Goal: Transaction & Acquisition: Obtain resource

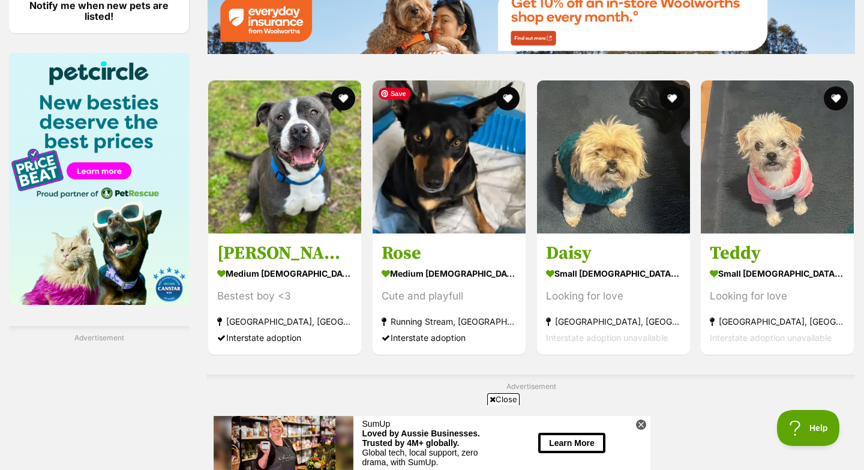
scroll to position [1801, 0]
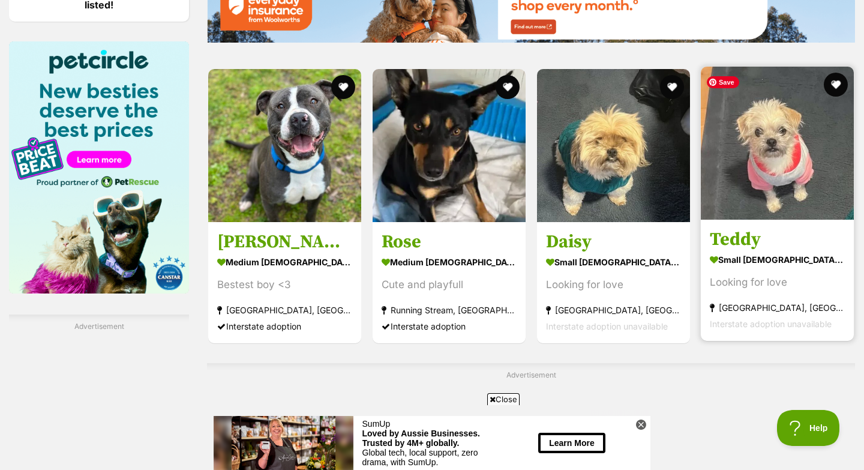
click at [762, 160] on img at bounding box center [777, 143] width 153 height 153
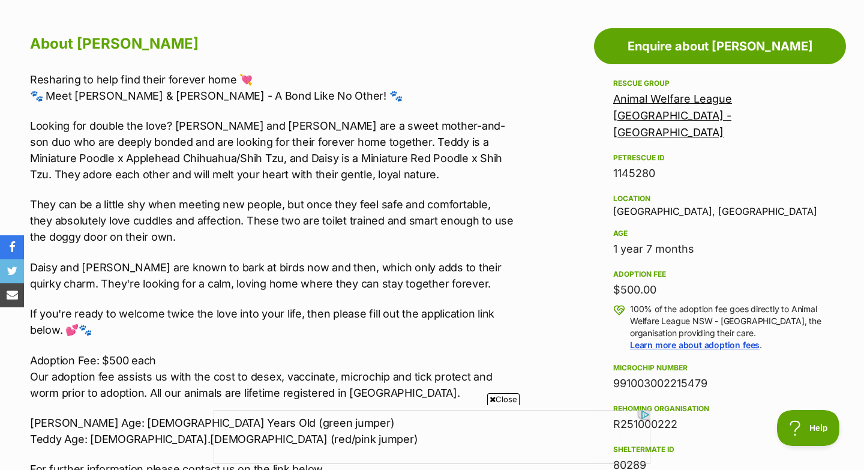
scroll to position [481, 0]
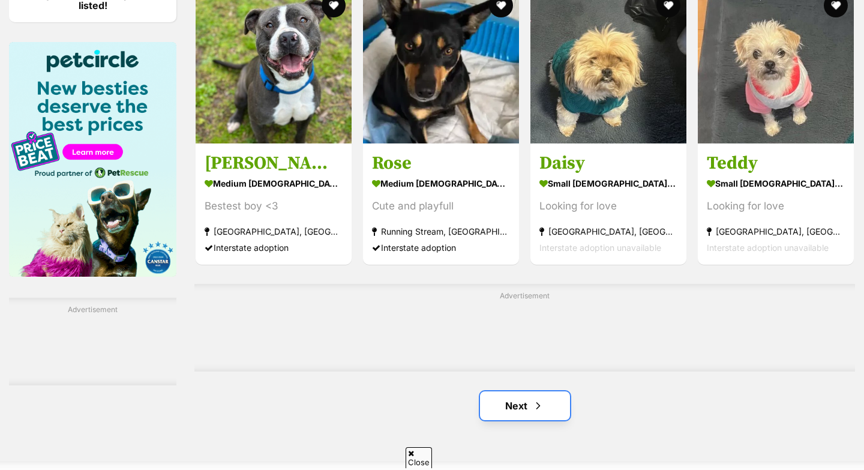
click at [507, 391] on link "Next" at bounding box center [525, 405] width 90 height 29
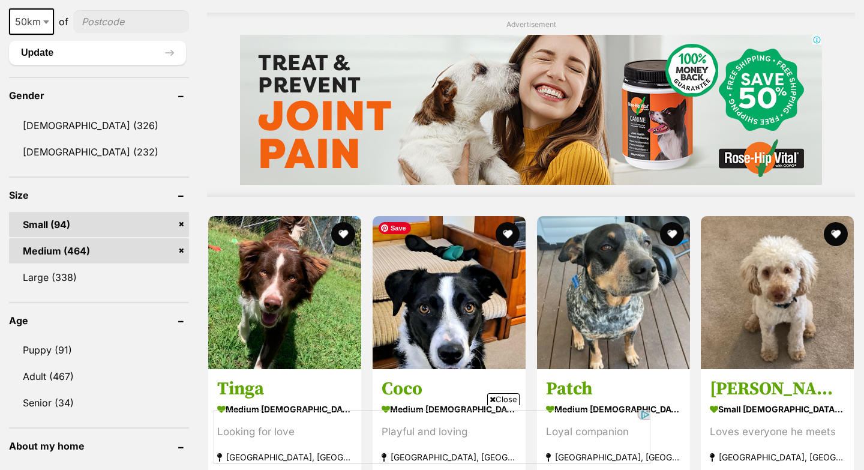
scroll to position [1025, 0]
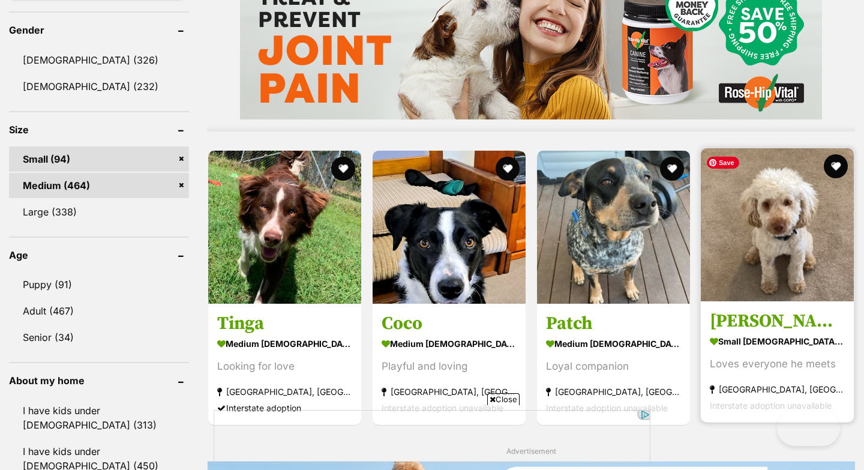
click at [747, 255] on img at bounding box center [777, 224] width 153 height 153
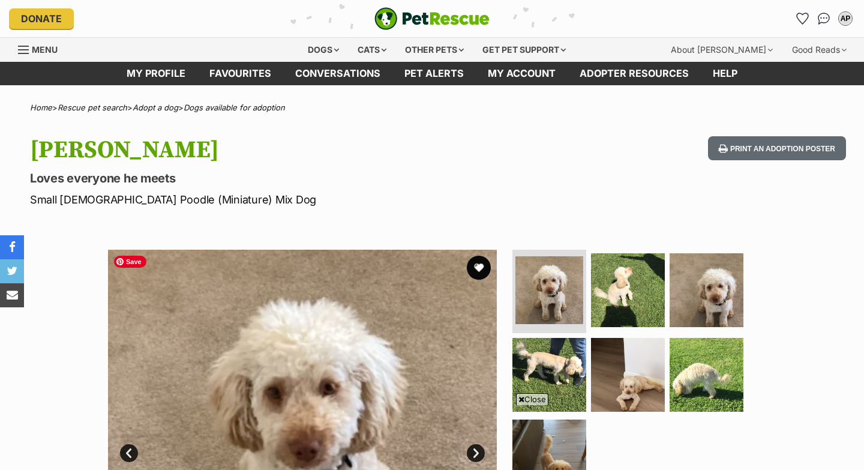
scroll to position [88, 0]
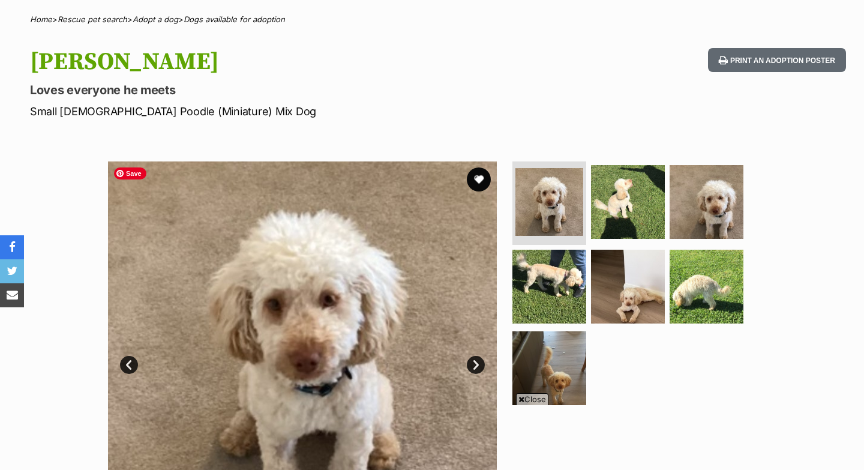
click at [474, 356] on link "Next" at bounding box center [476, 365] width 18 height 18
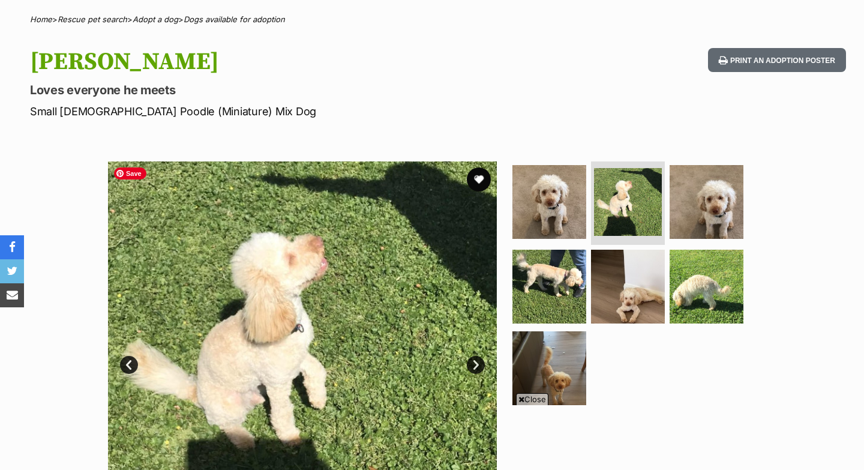
click at [474, 356] on link "Next" at bounding box center [476, 365] width 18 height 18
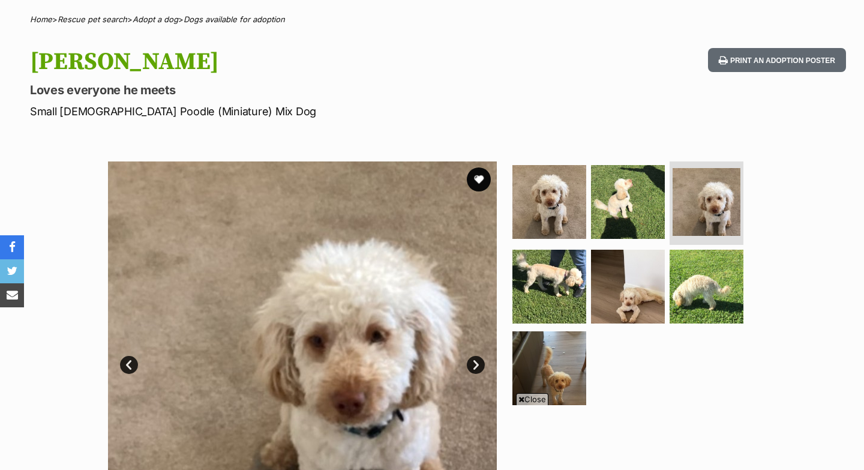
scroll to position [235, 0]
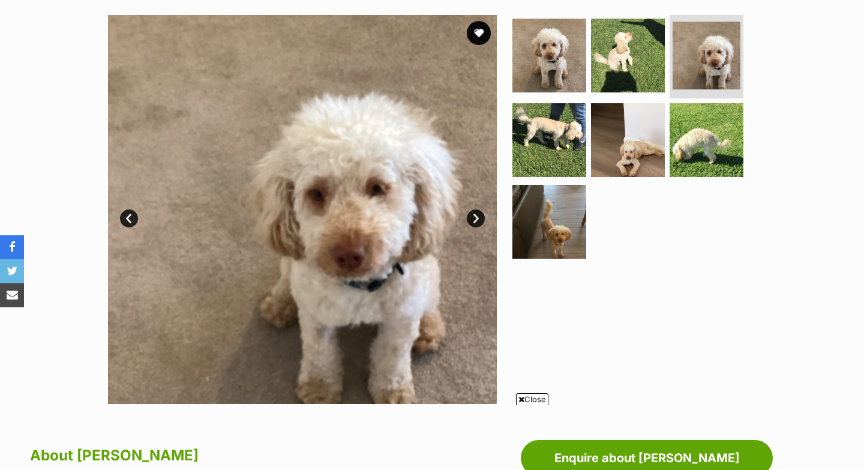
click at [474, 214] on link "Next" at bounding box center [476, 219] width 18 height 18
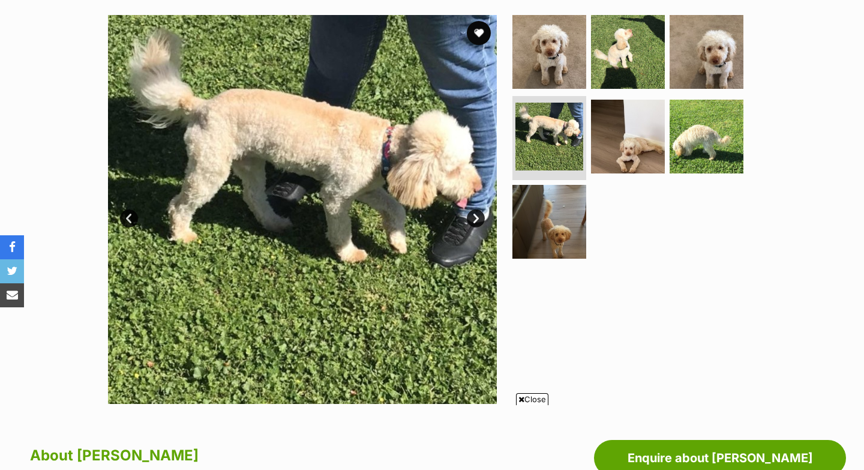
scroll to position [0, 0]
click at [474, 214] on link "Next" at bounding box center [476, 219] width 18 height 18
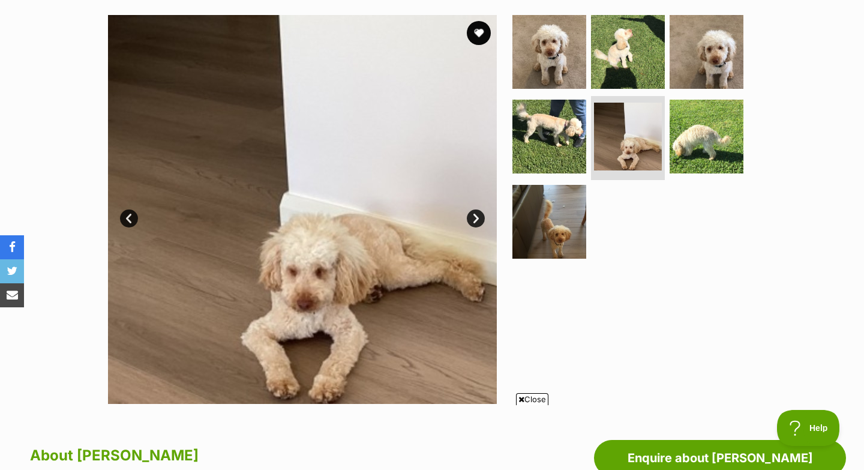
click at [474, 214] on link "Next" at bounding box center [476, 219] width 18 height 18
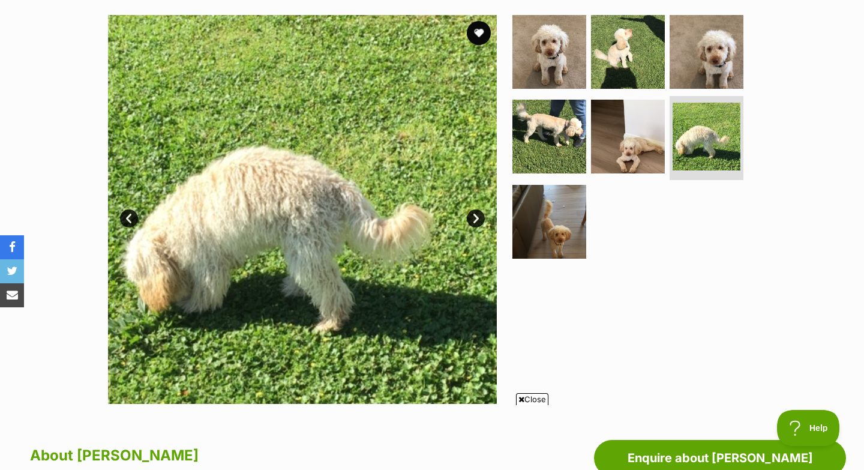
click at [474, 214] on link "Next" at bounding box center [476, 219] width 18 height 18
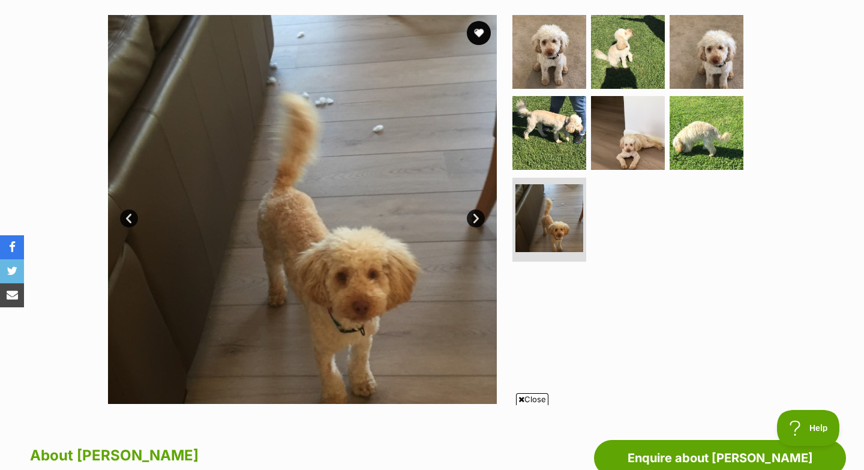
click at [474, 214] on link "Next" at bounding box center [476, 219] width 18 height 18
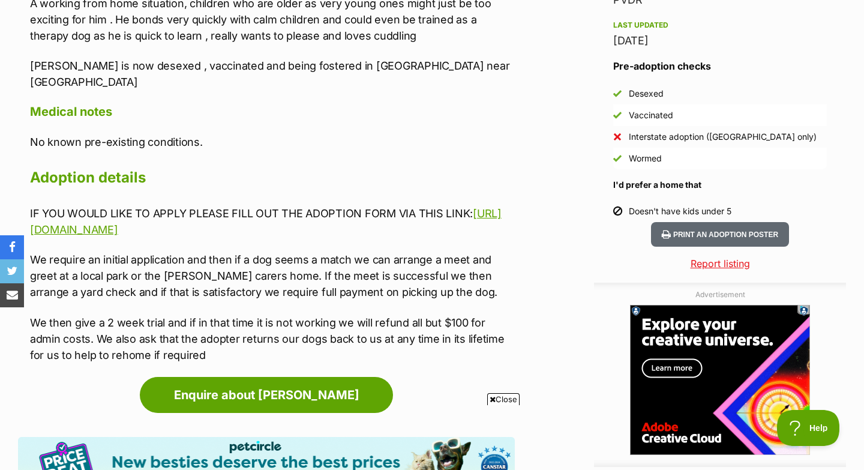
scroll to position [1077, 0]
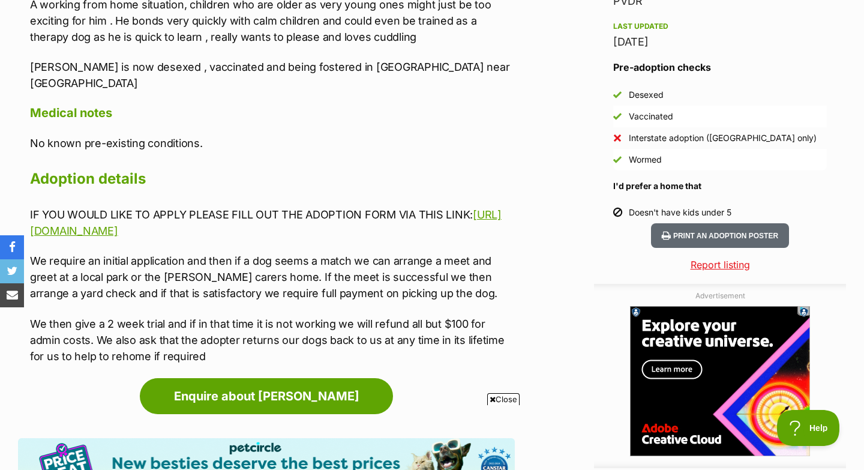
click at [124, 378] on div "Enquire about Georgie Find available pets like this! Pet Circle, new besties de…" at bounding box center [266, 434] width 497 height 113
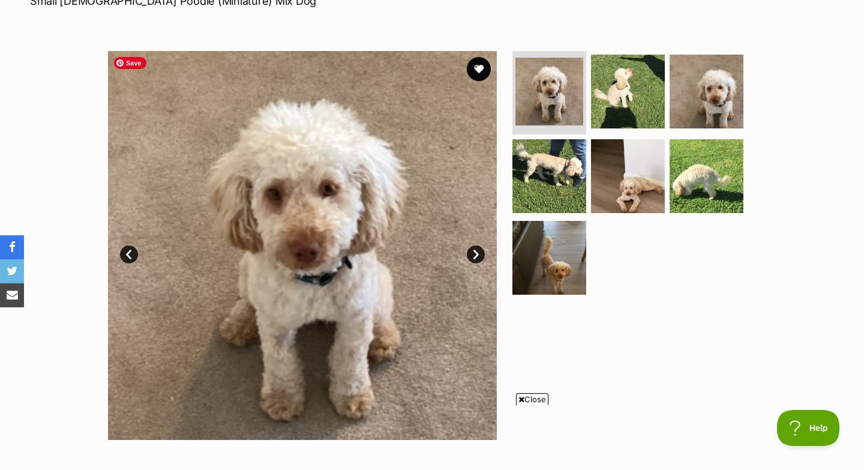
scroll to position [172, 0]
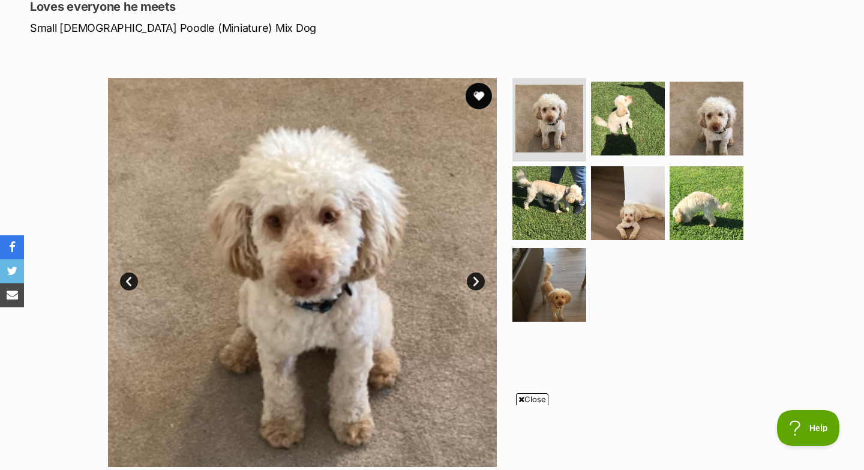
click at [477, 92] on button "favourite" at bounding box center [479, 96] width 26 height 26
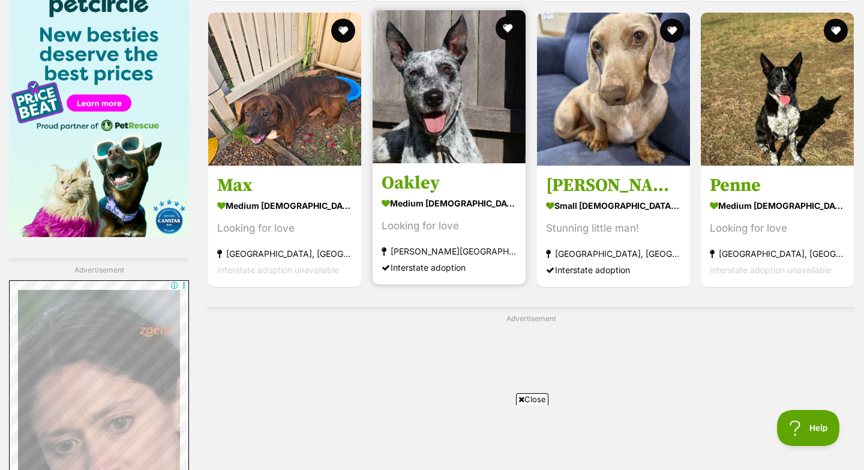
scroll to position [2009, 0]
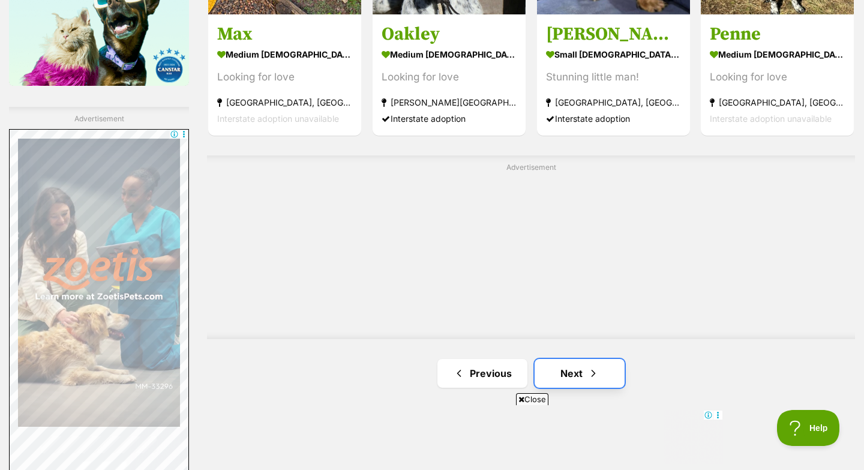
click at [561, 374] on link "Next" at bounding box center [580, 373] width 90 height 29
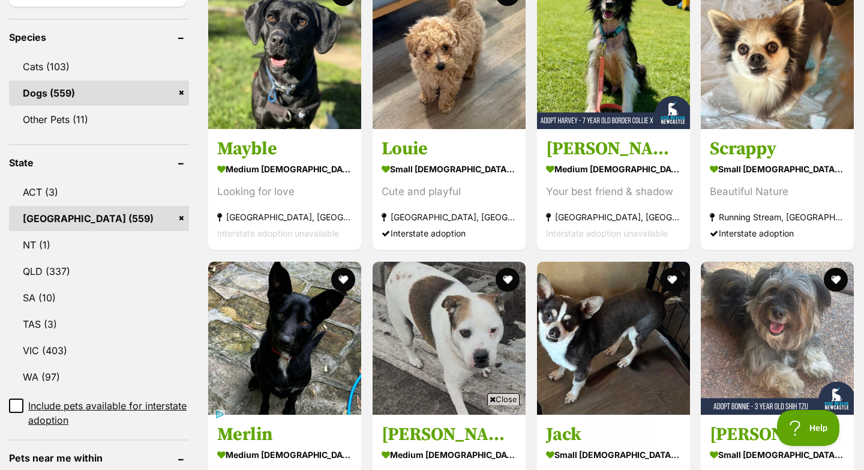
scroll to position [458, 0]
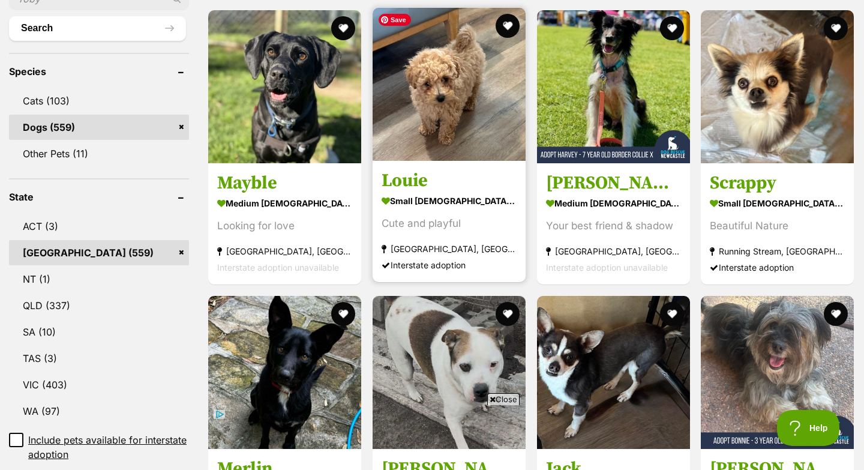
click at [418, 127] on img at bounding box center [449, 84] width 153 height 153
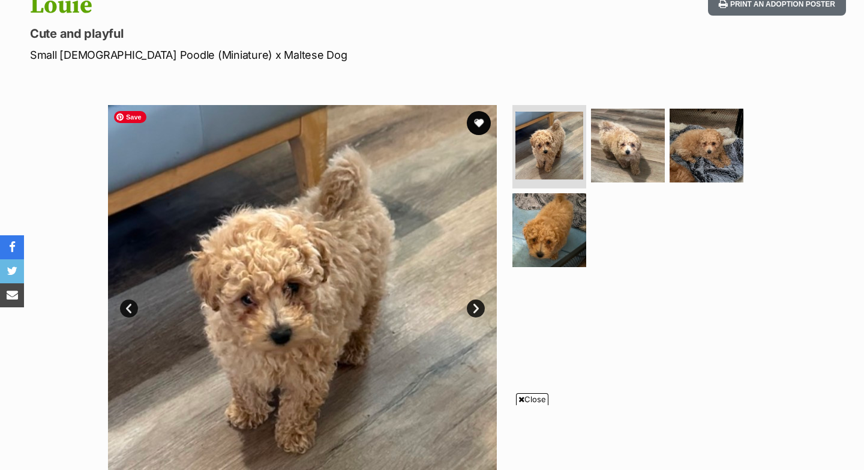
click at [477, 309] on link "Next" at bounding box center [476, 309] width 18 height 18
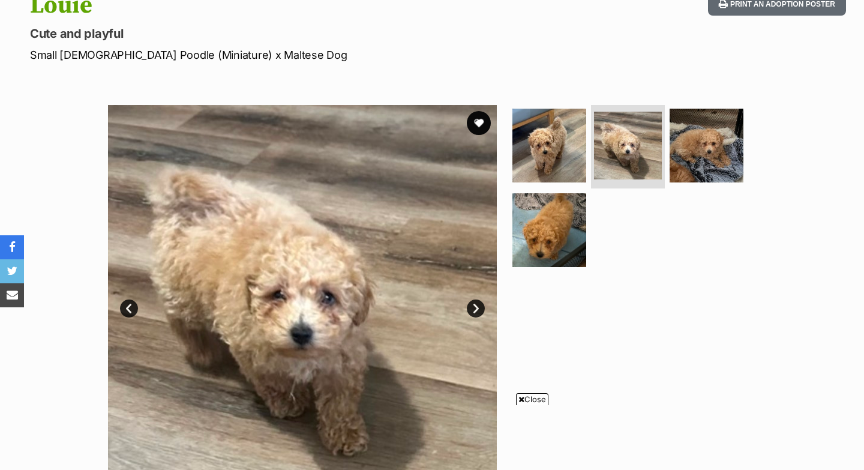
click at [480, 300] on link "Next" at bounding box center [476, 309] width 18 height 18
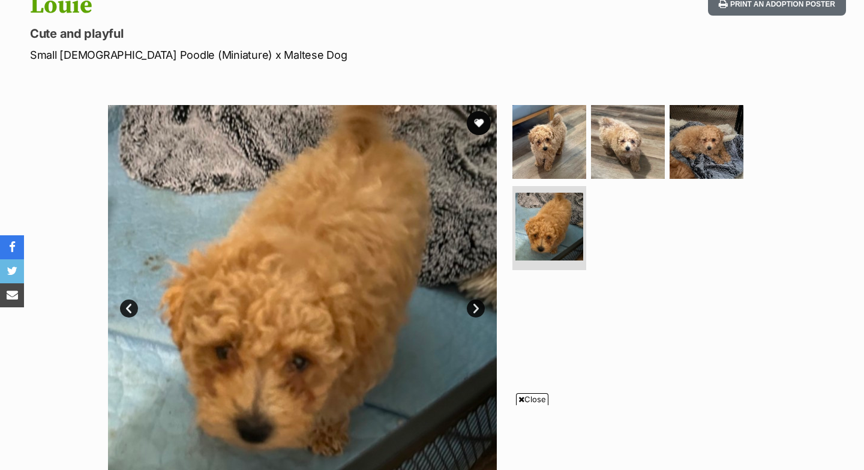
scroll to position [191, 0]
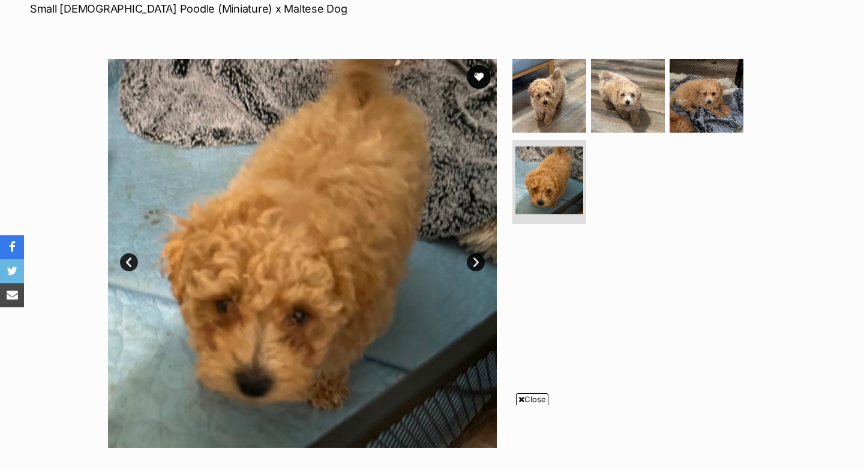
click at [480, 262] on link "Next" at bounding box center [476, 262] width 18 height 18
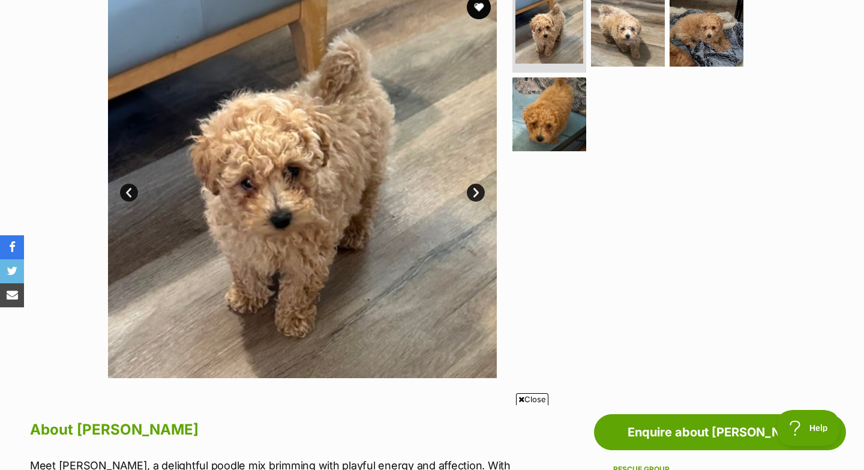
scroll to position [264, 0]
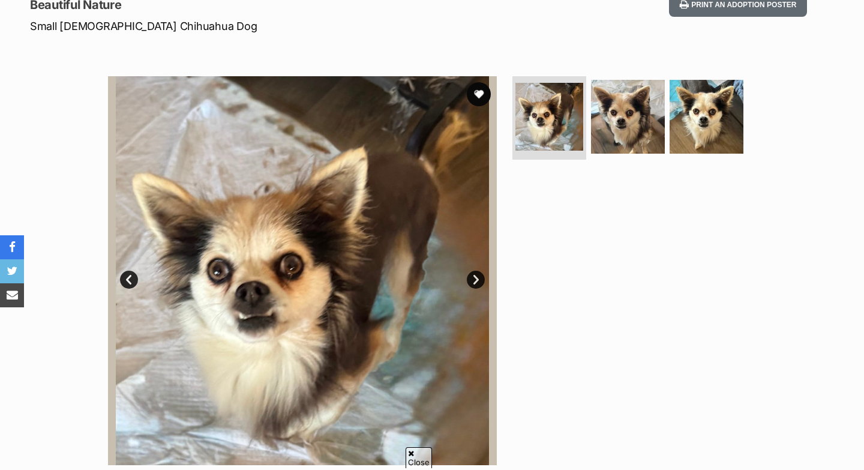
scroll to position [179, 0]
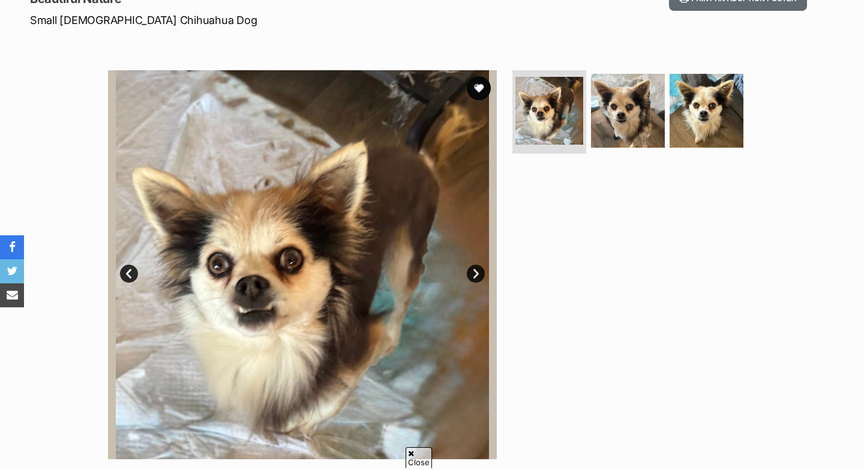
click at [475, 275] on link "Next" at bounding box center [476, 274] width 18 height 18
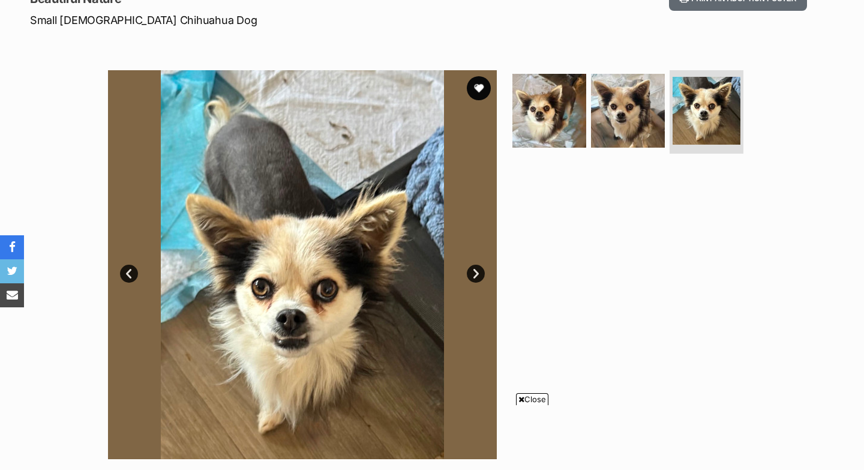
scroll to position [0, 0]
click at [475, 275] on link "Next" at bounding box center [476, 274] width 18 height 18
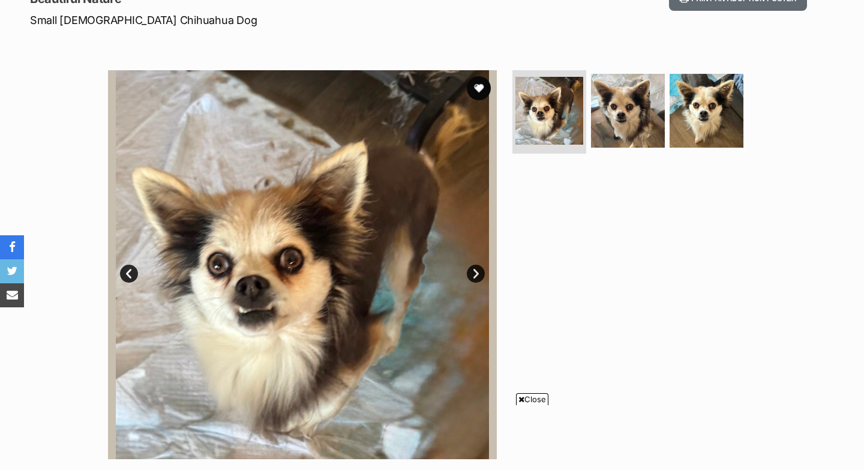
scroll to position [180, 0]
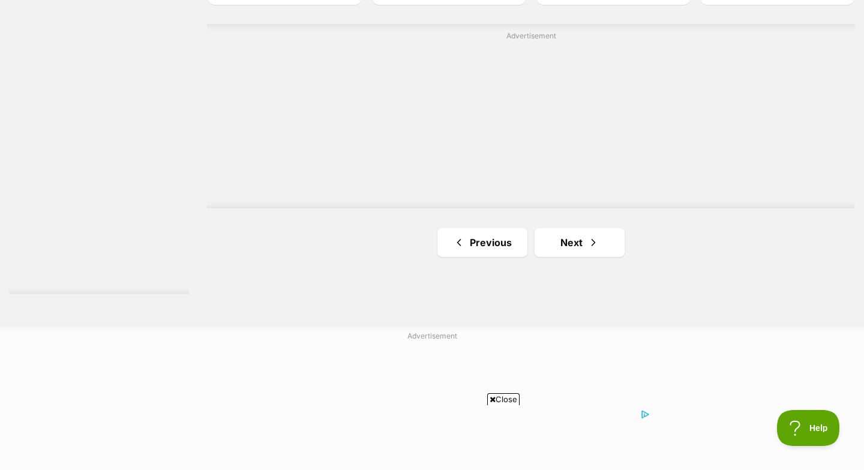
scroll to position [2217, 0]
click at [572, 243] on link "Next" at bounding box center [580, 241] width 90 height 29
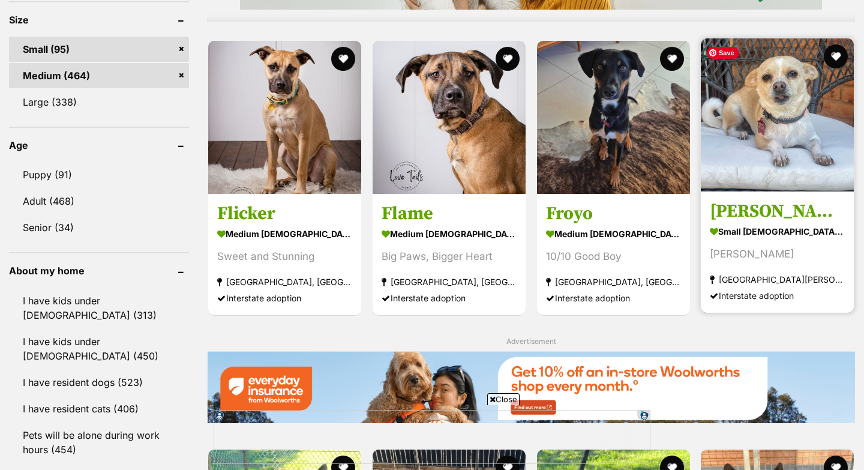
click at [764, 154] on img at bounding box center [777, 114] width 153 height 153
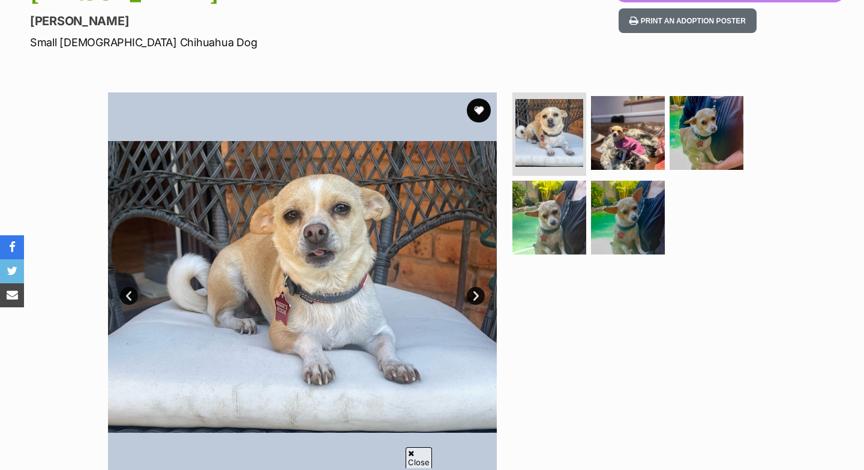
scroll to position [157, 0]
click at [477, 296] on link "Next" at bounding box center [476, 296] width 18 height 18
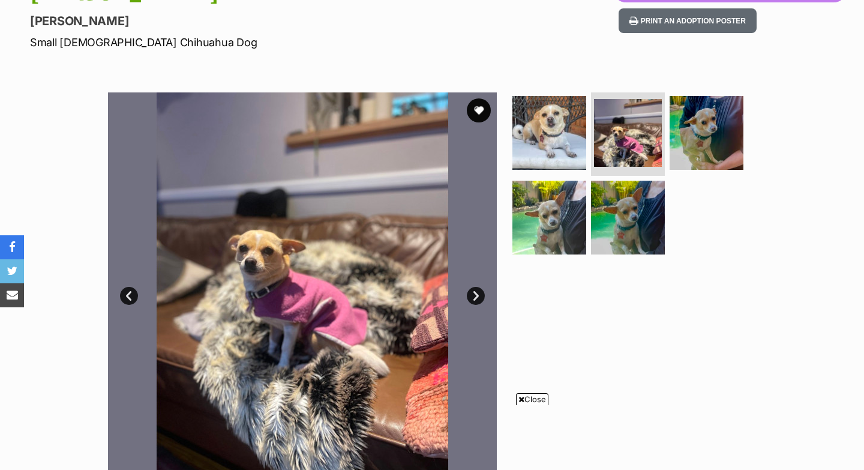
scroll to position [0, 0]
click at [477, 296] on link "Next" at bounding box center [476, 296] width 18 height 18
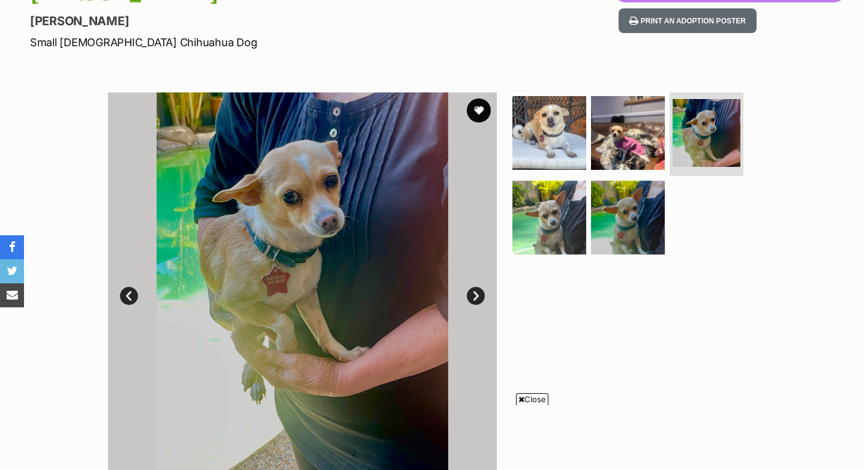
click at [477, 296] on link "Next" at bounding box center [476, 296] width 18 height 18
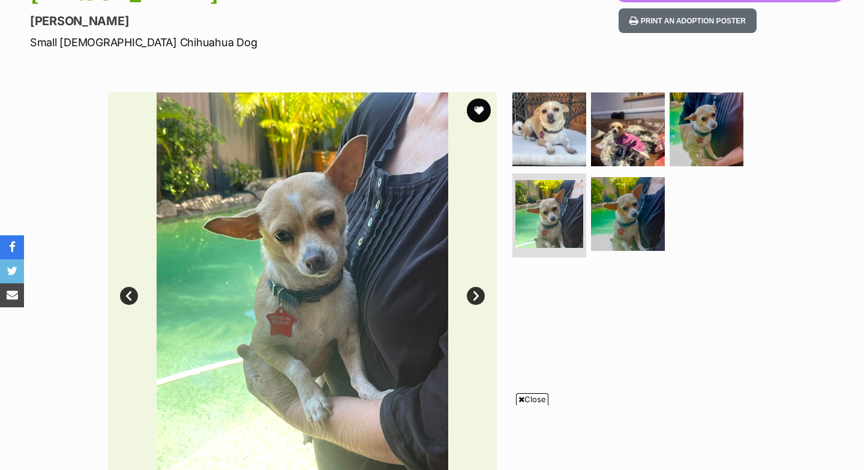
click at [477, 296] on link "Next" at bounding box center [476, 296] width 18 height 18
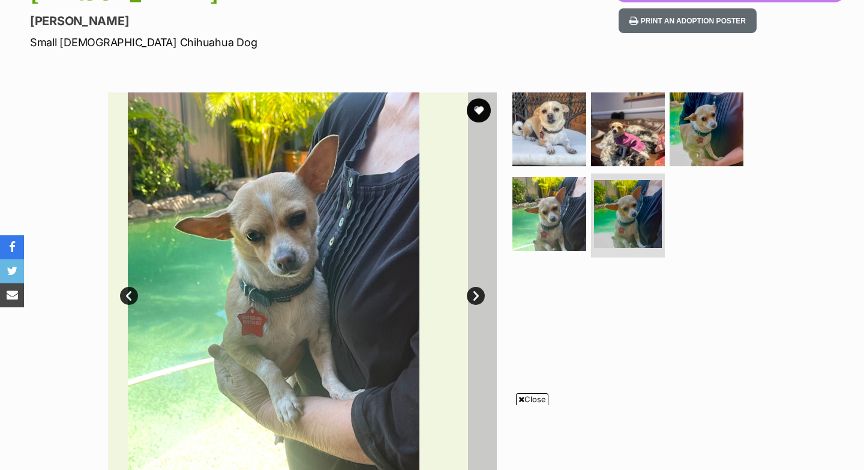
click at [477, 296] on link "Next" at bounding box center [476, 296] width 18 height 18
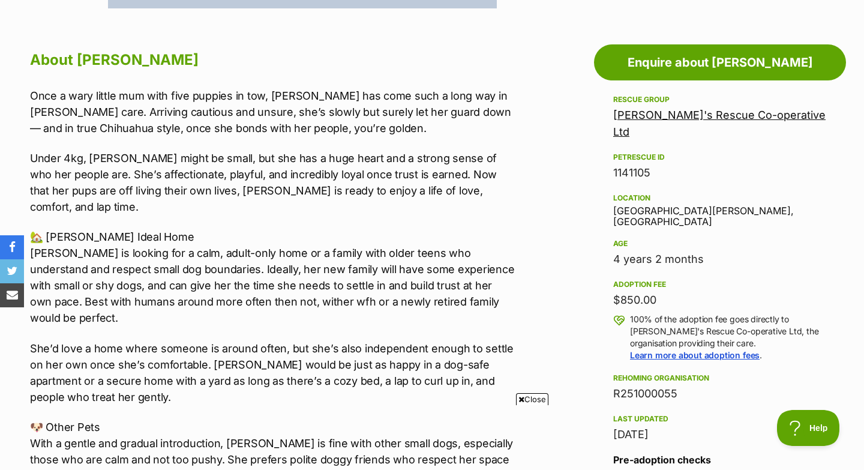
scroll to position [633, 0]
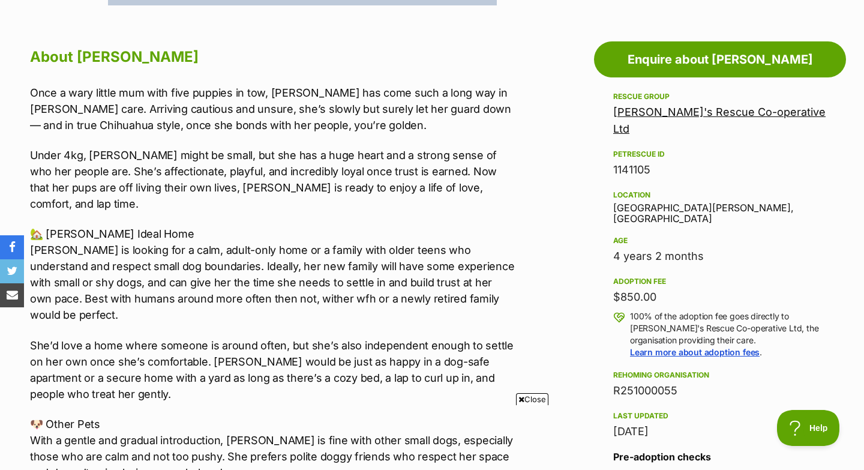
click at [264, 293] on div "Once a wary little mum with five puppies in tow, [PERSON_NAME] has come such a …" at bounding box center [272, 441] width 485 height 712
click at [244, 297] on div "Once a wary little mum with five puppies in tow, [PERSON_NAME] has come such a …" at bounding box center [272, 441] width 485 height 712
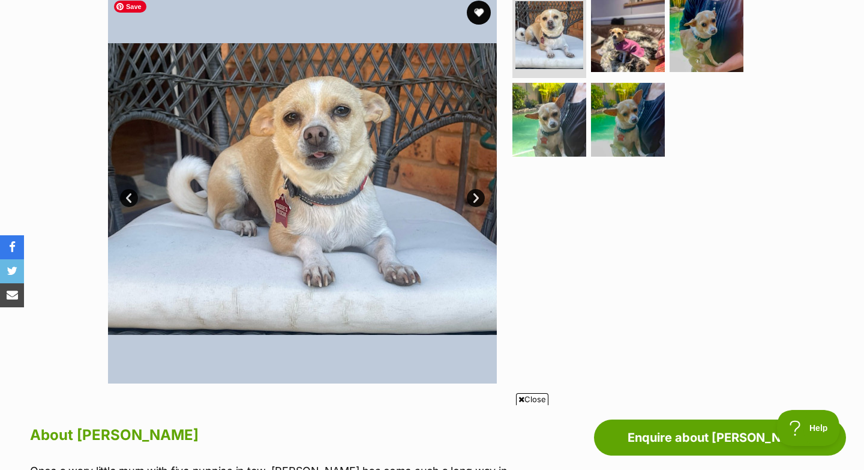
scroll to position [254, 0]
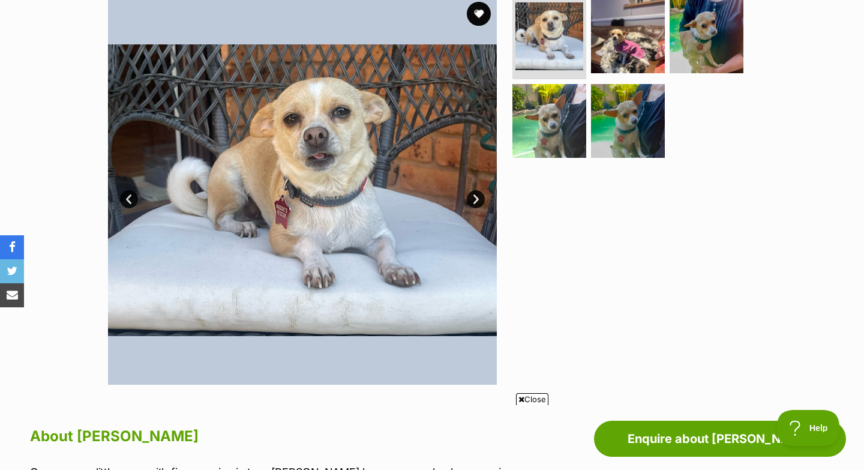
click at [477, 199] on link "Next" at bounding box center [476, 199] width 18 height 18
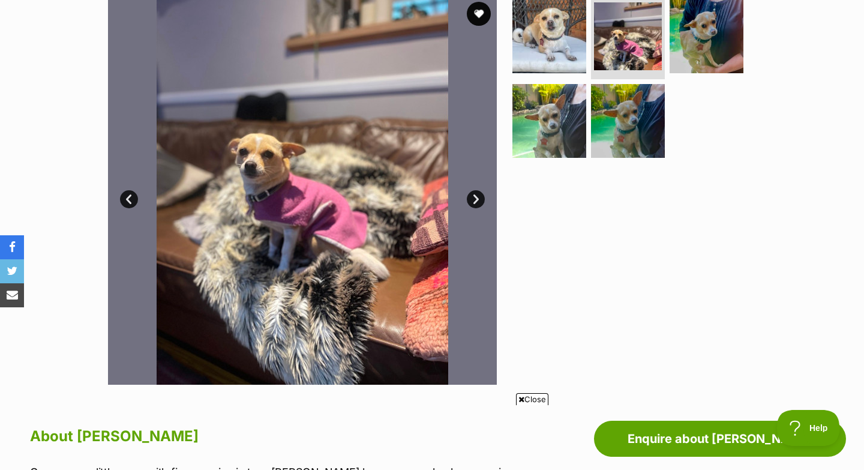
click at [477, 199] on link "Next" at bounding box center [476, 199] width 18 height 18
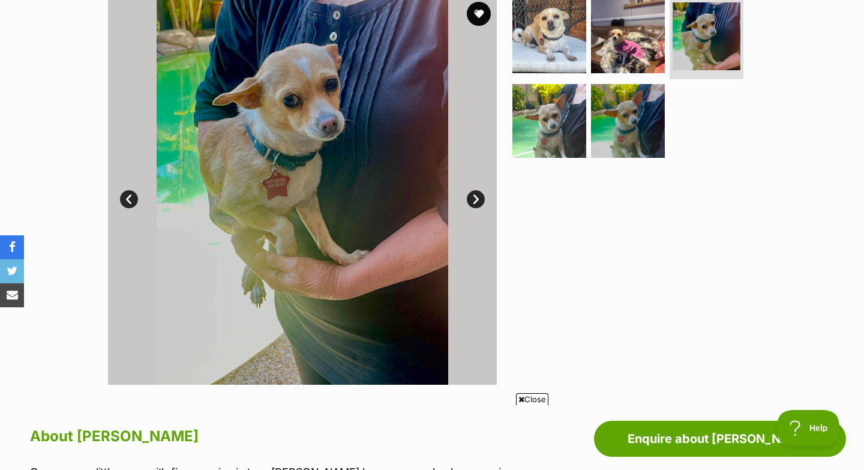
scroll to position [0, 0]
click at [477, 199] on link "Next" at bounding box center [476, 199] width 18 height 18
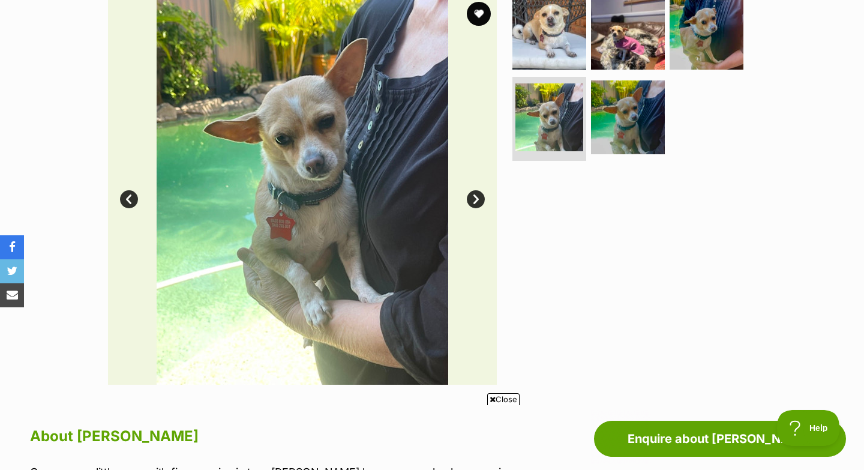
click at [474, 196] on link "Next" at bounding box center [476, 199] width 18 height 18
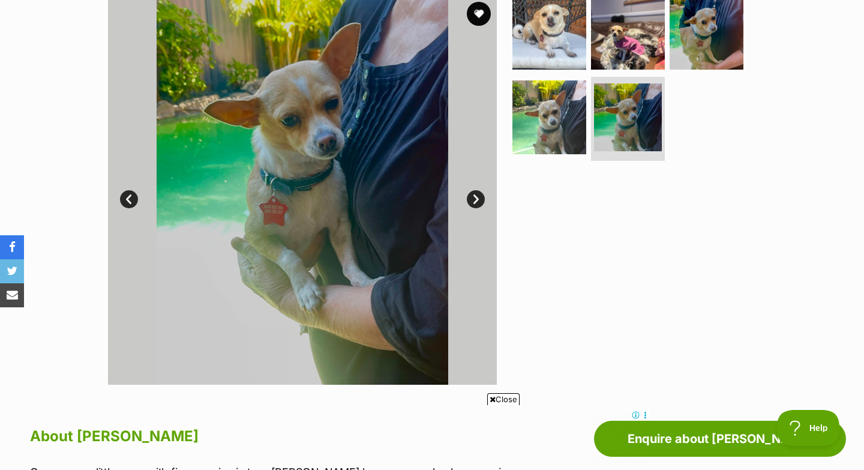
click at [474, 196] on link "Next" at bounding box center [476, 199] width 18 height 18
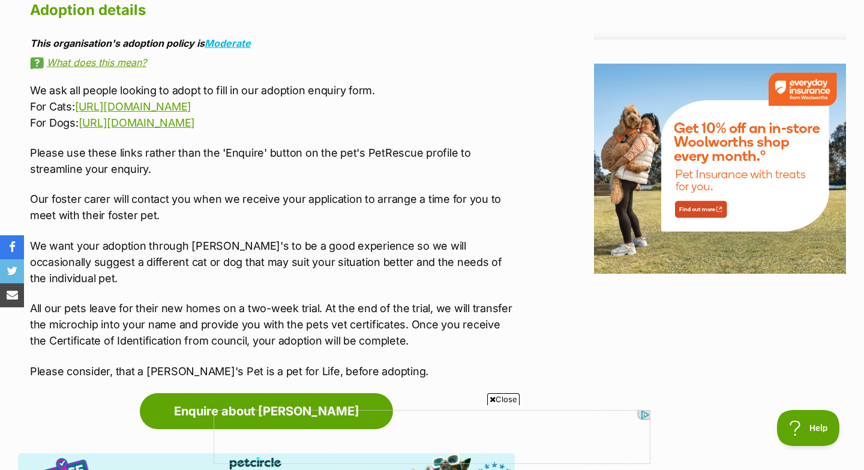
scroll to position [1513, 0]
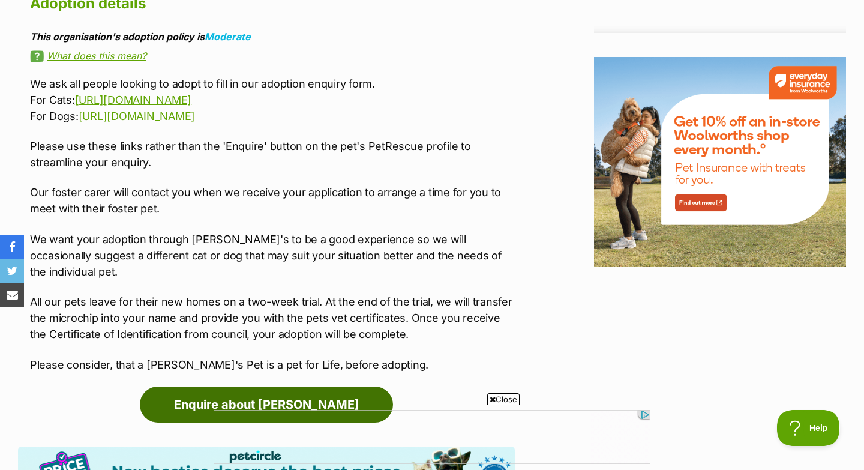
click at [256, 387] on link "Enquire about [PERSON_NAME]" at bounding box center [266, 405] width 253 height 36
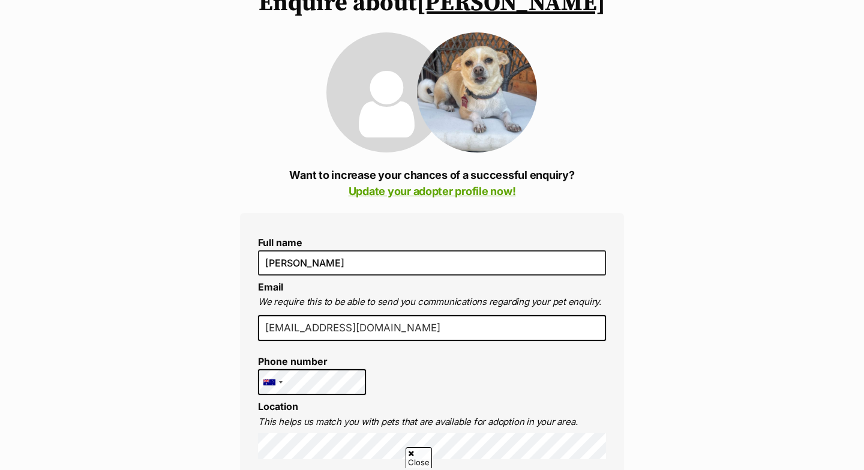
scroll to position [191, 0]
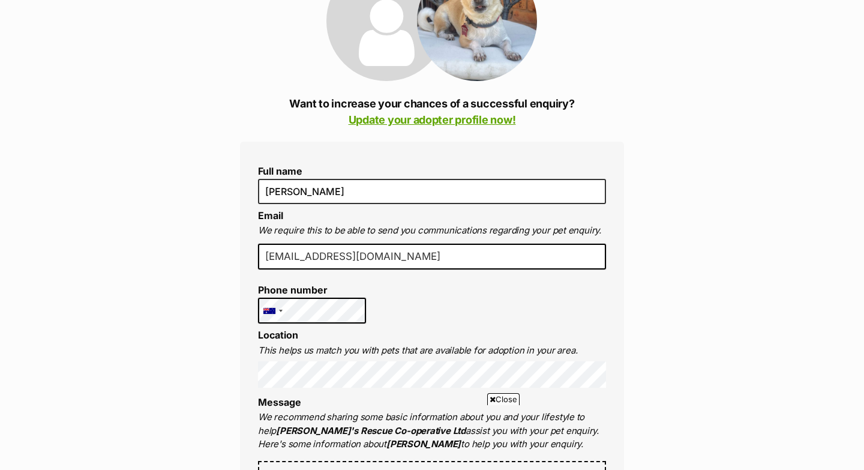
click at [366, 70] on icon at bounding box center [387, 33] width 56 height 78
type input "[EMAIL_ADDRESS][DOMAIN_NAME]"
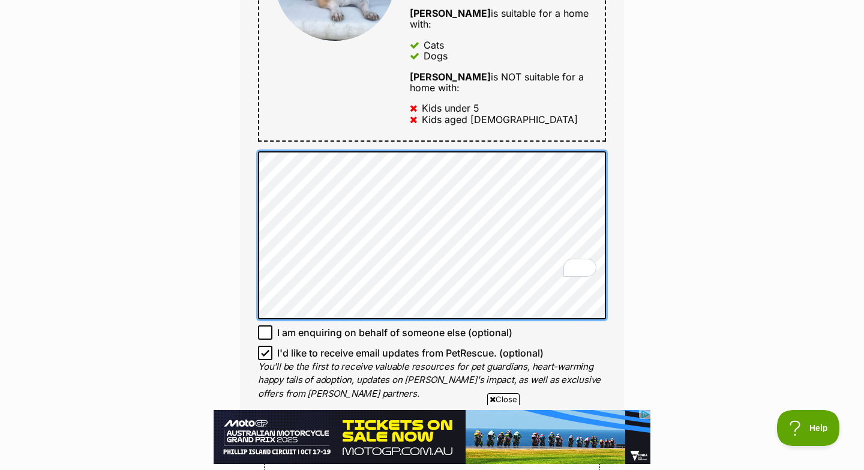
scroll to position [0, 0]
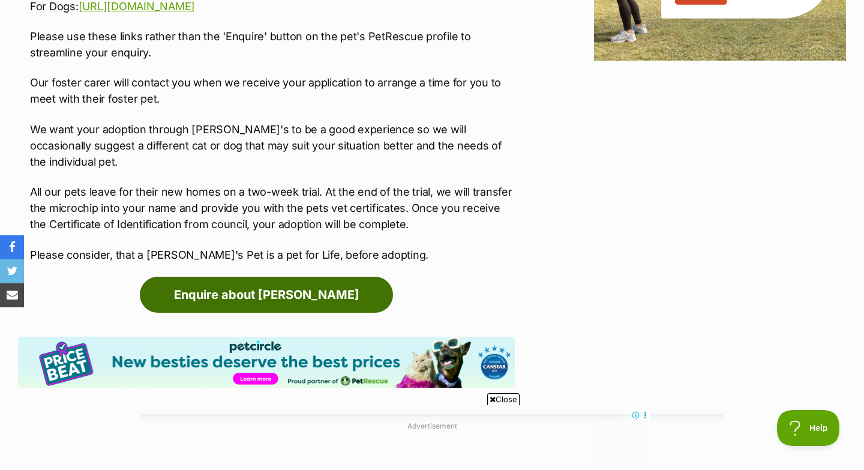
click at [325, 277] on link "Enquire about [PERSON_NAME]" at bounding box center [266, 295] width 253 height 36
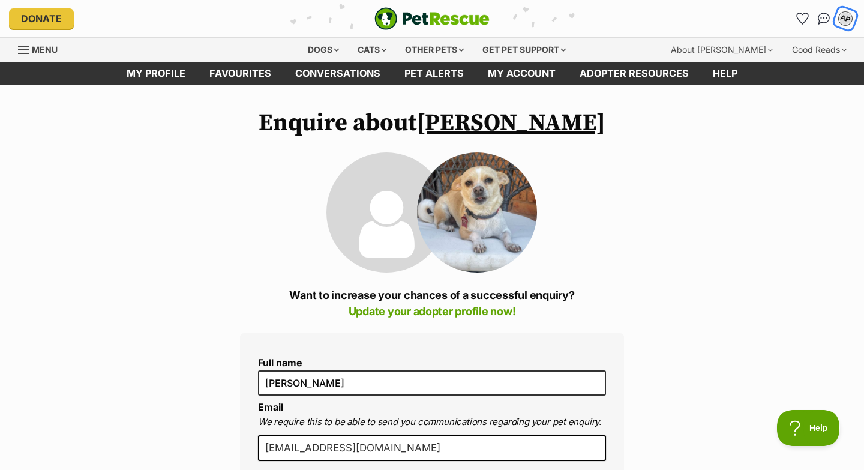
click at [848, 22] on div "AP" at bounding box center [846, 19] width 16 height 16
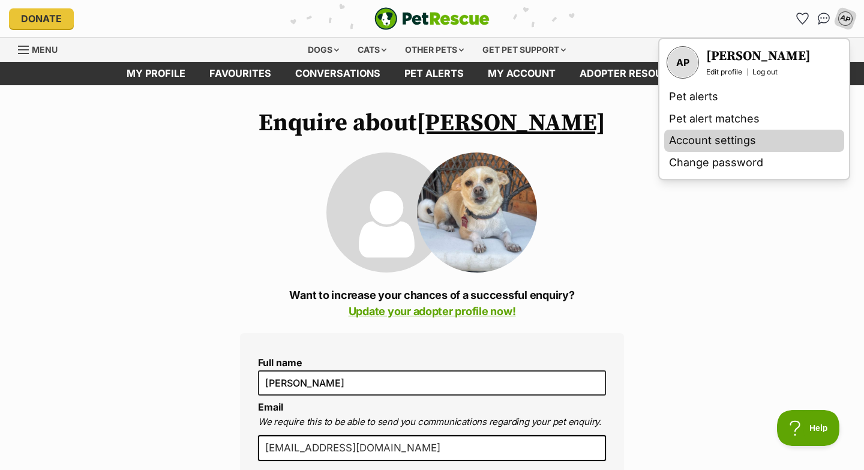
click at [759, 136] on link "Account settings" at bounding box center [755, 141] width 180 height 22
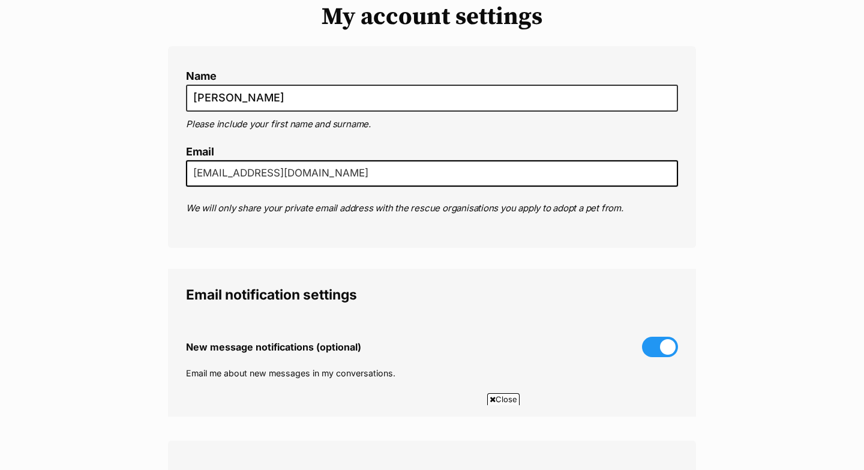
click at [229, 173] on input "athenagoard@yahoo.com.au" at bounding box center [432, 173] width 492 height 26
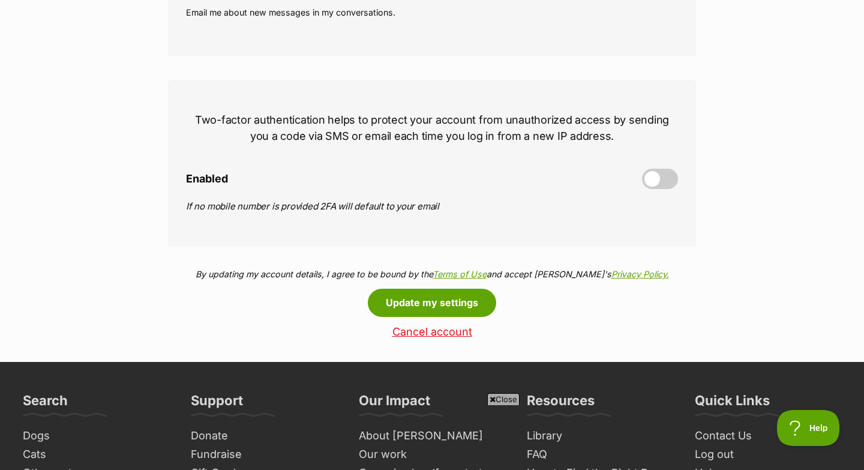
scroll to position [476, 0]
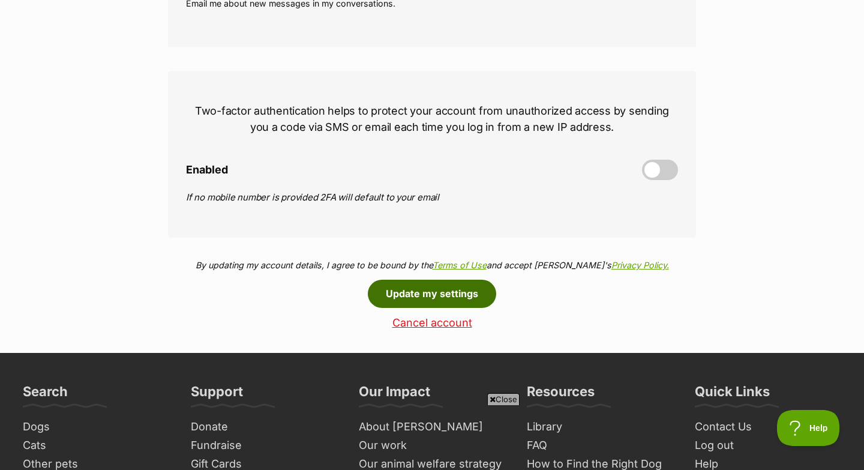
type input "athenapgoard@yahoo.com.au"
click at [448, 294] on button "Update my settings" at bounding box center [432, 294] width 128 height 28
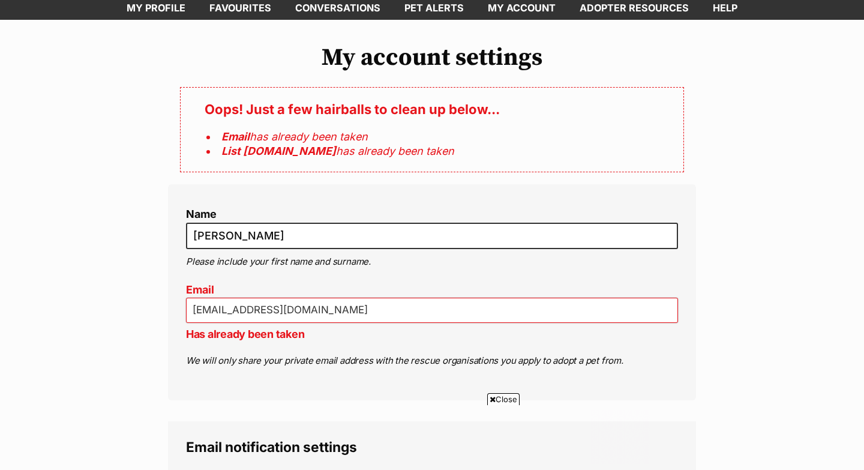
click at [228, 339] on p "Has already been taken" at bounding box center [432, 334] width 492 height 16
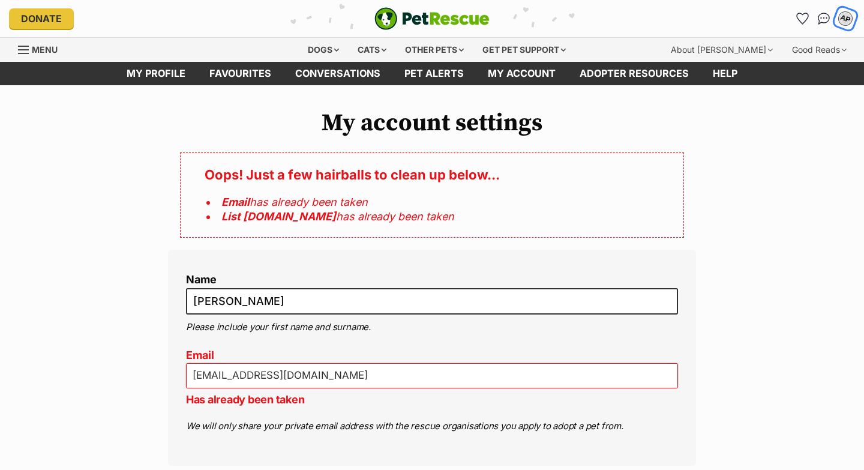
click at [843, 17] on div "AP" at bounding box center [846, 19] width 16 height 16
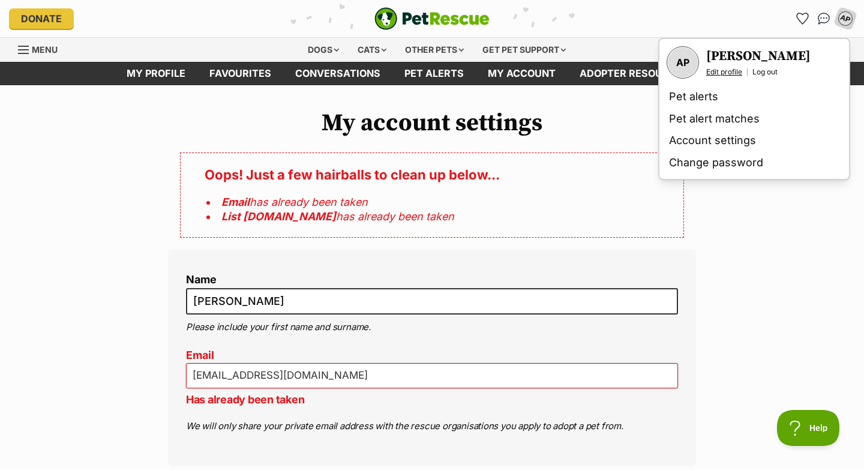
click at [729, 74] on link "Edit profile" at bounding box center [725, 72] width 36 height 10
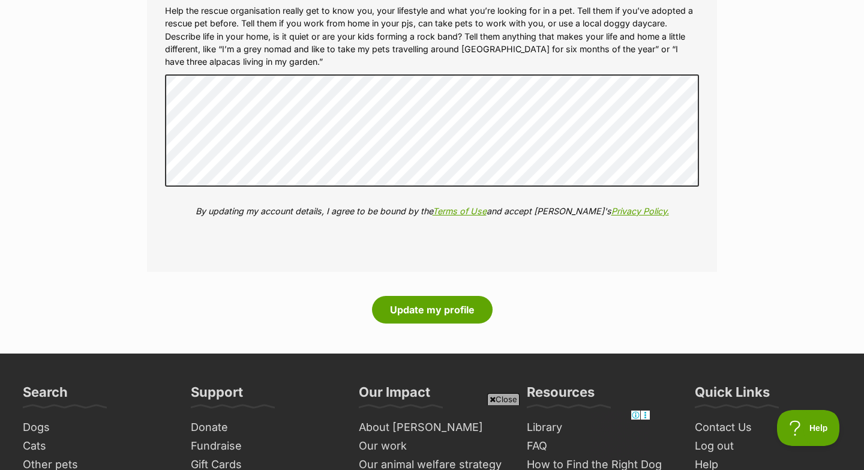
scroll to position [1419, 0]
